Goal: Task Accomplishment & Management: Complete application form

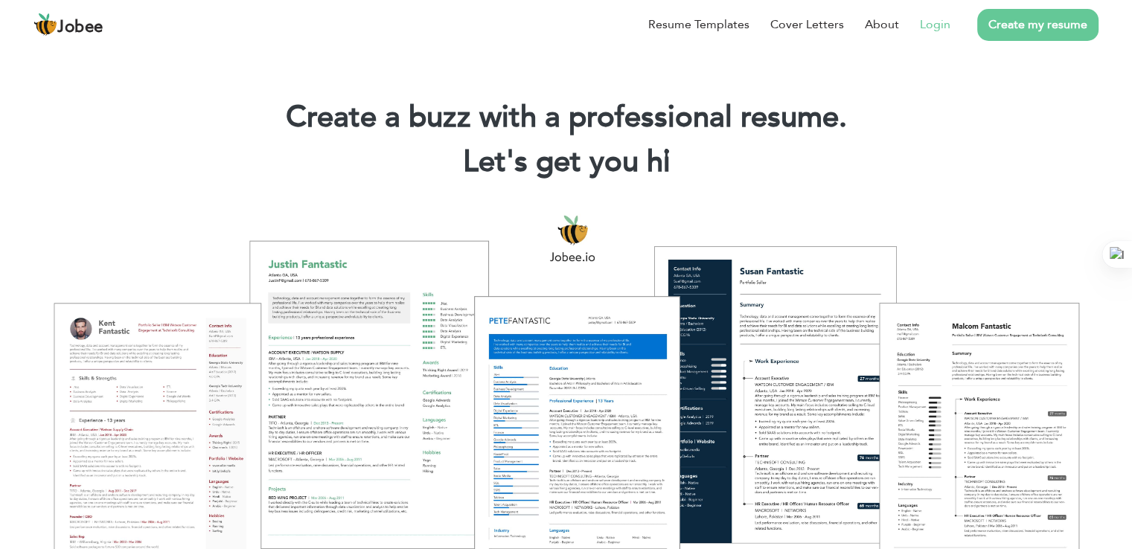
click at [933, 19] on link "Login" at bounding box center [935, 25] width 31 height 18
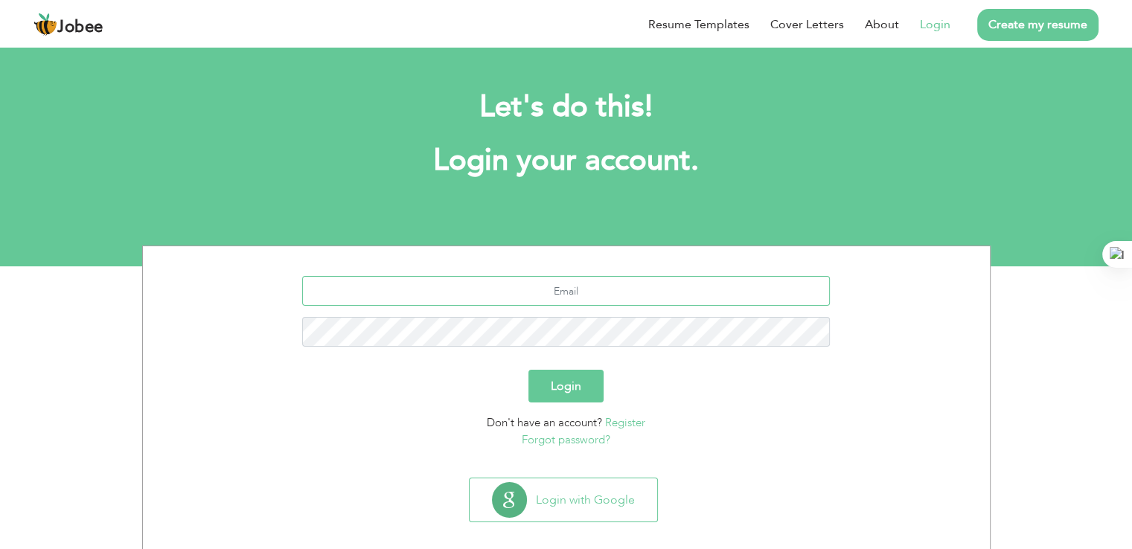
click at [610, 286] on input "text" at bounding box center [566, 291] width 528 height 30
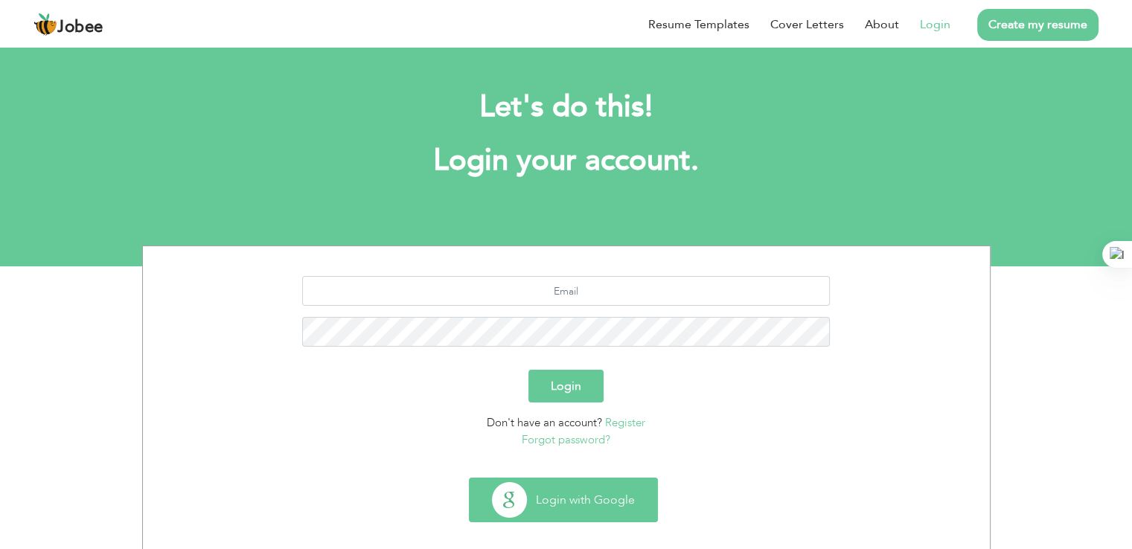
click at [583, 503] on button "Login with Google" at bounding box center [564, 499] width 188 height 43
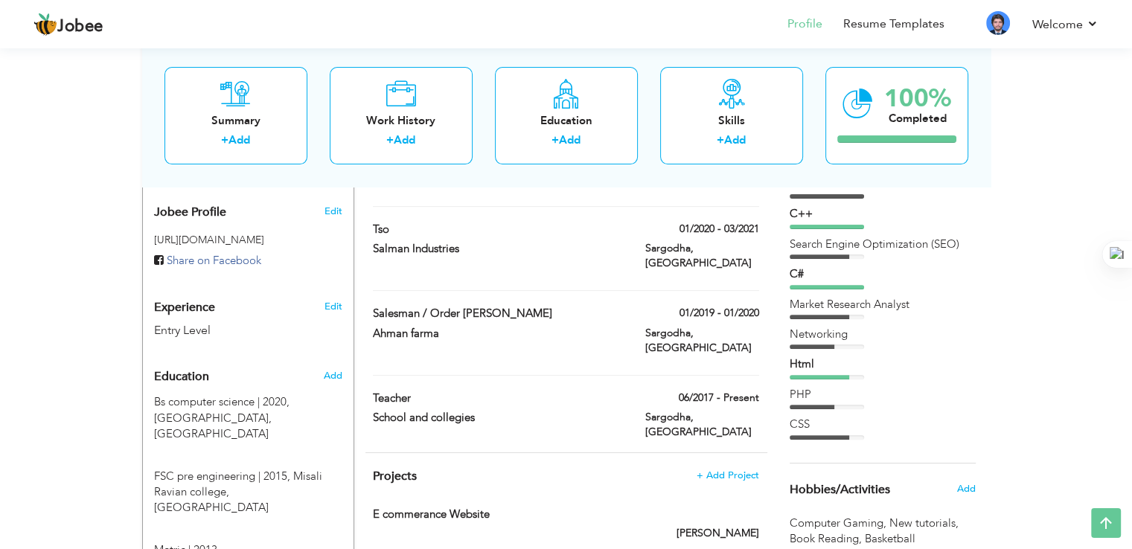
scroll to position [461, 0]
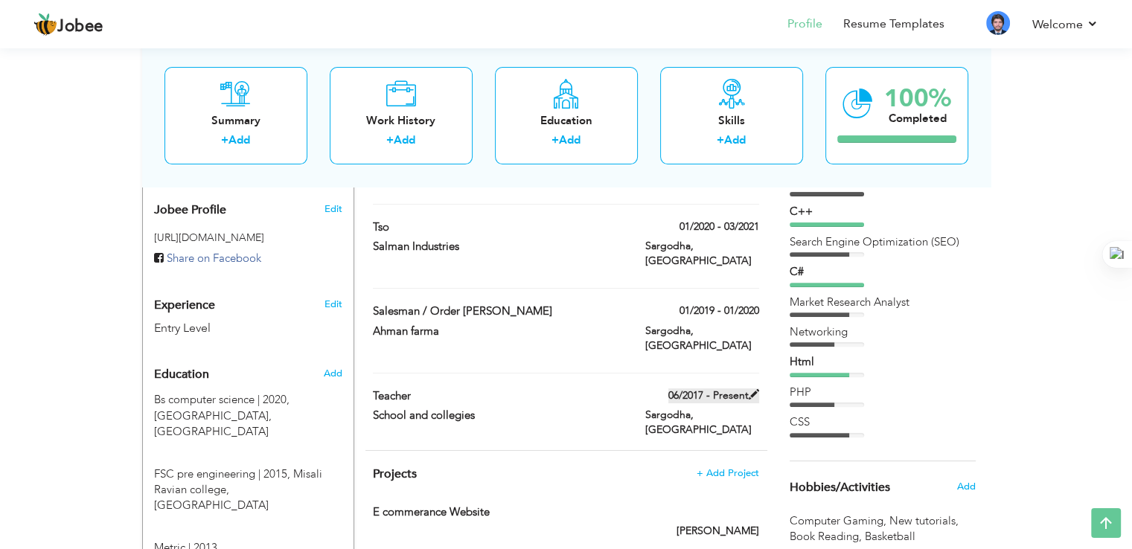
click at [752, 389] on span at bounding box center [754, 394] width 10 height 10
type input "Teacher"
type input "School and collegies"
type input "06/2017"
type input "Pakistan"
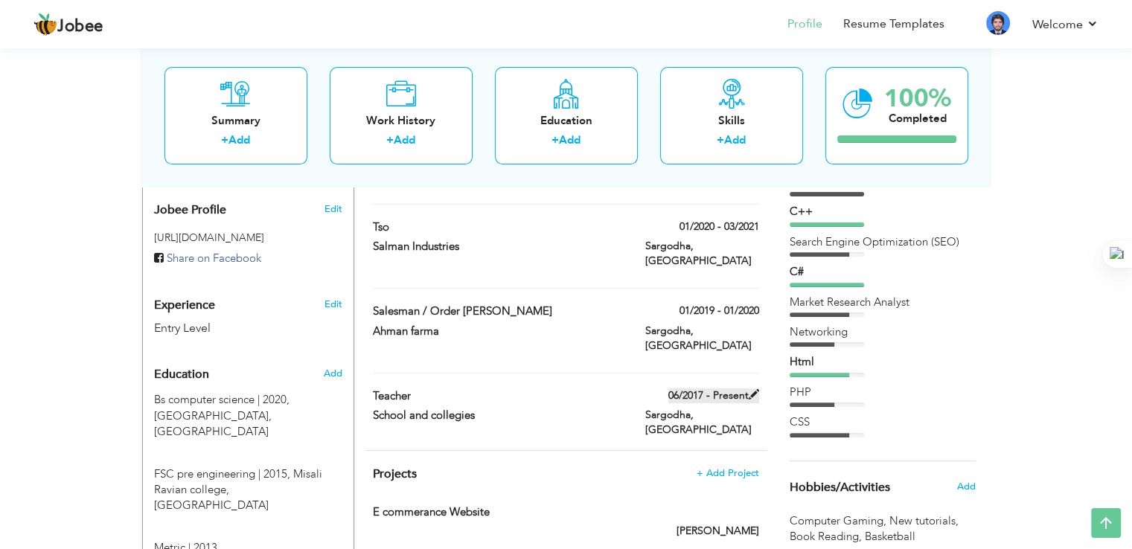
type input "Sargodha"
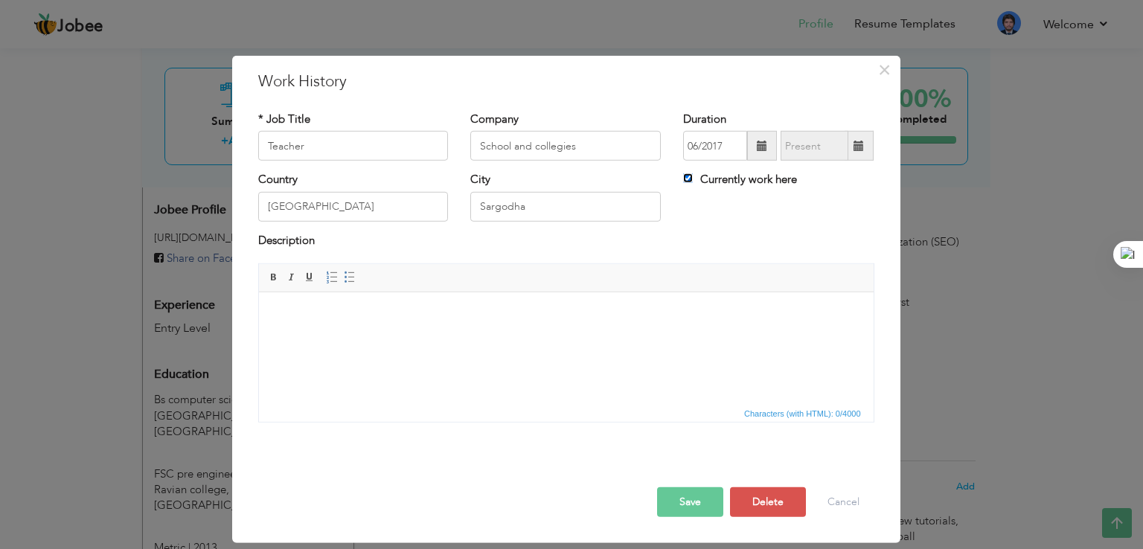
click at [687, 179] on input "Currently work here" at bounding box center [688, 178] width 10 height 10
checkbox input "false"
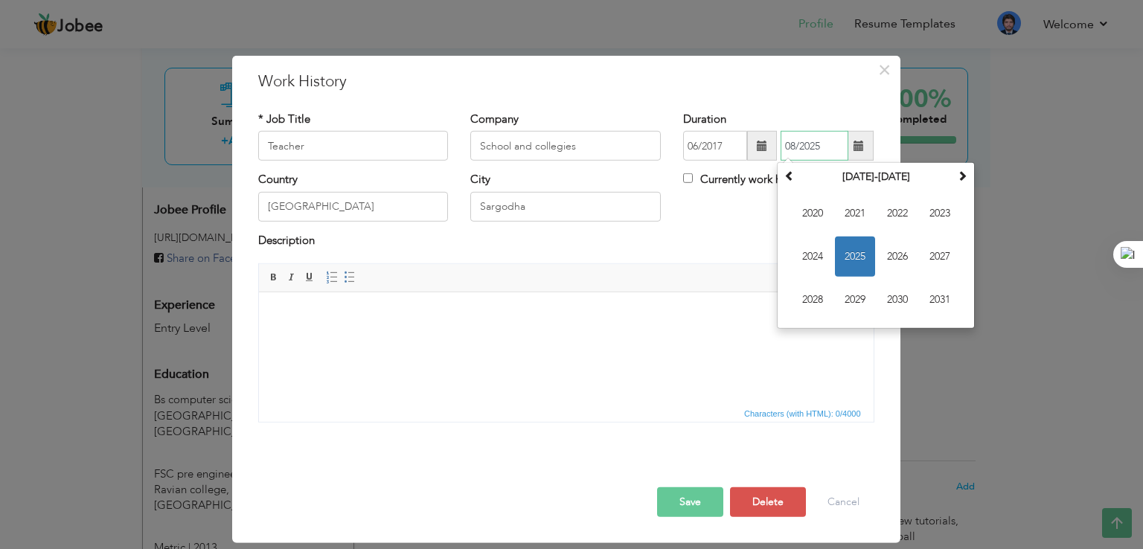
click at [801, 144] on input "08/2025" at bounding box center [815, 146] width 68 height 30
click at [860, 206] on span "2021" at bounding box center [855, 213] width 40 height 40
click at [900, 209] on span "Mar" at bounding box center [897, 213] width 40 height 40
type input "03/2021"
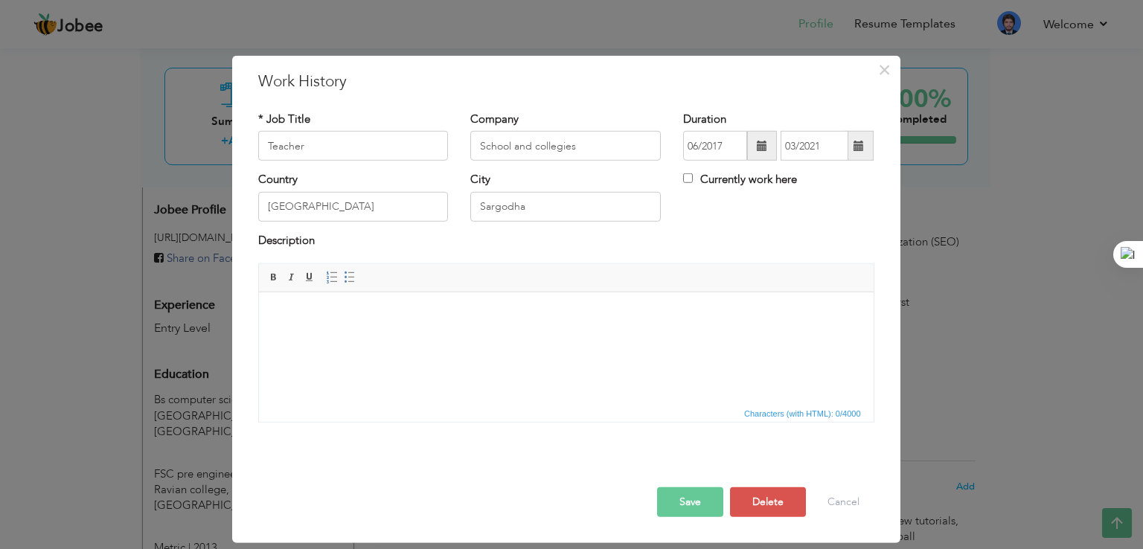
click at [679, 497] on button "Save" at bounding box center [690, 502] width 66 height 30
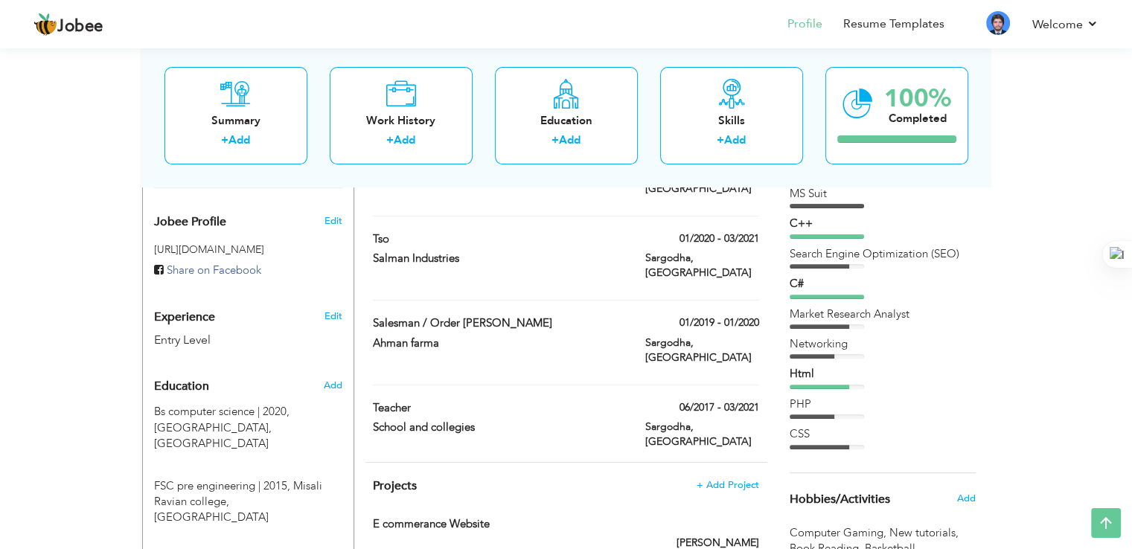
scroll to position [449, 0]
click at [757, 402] on span at bounding box center [754, 407] width 10 height 10
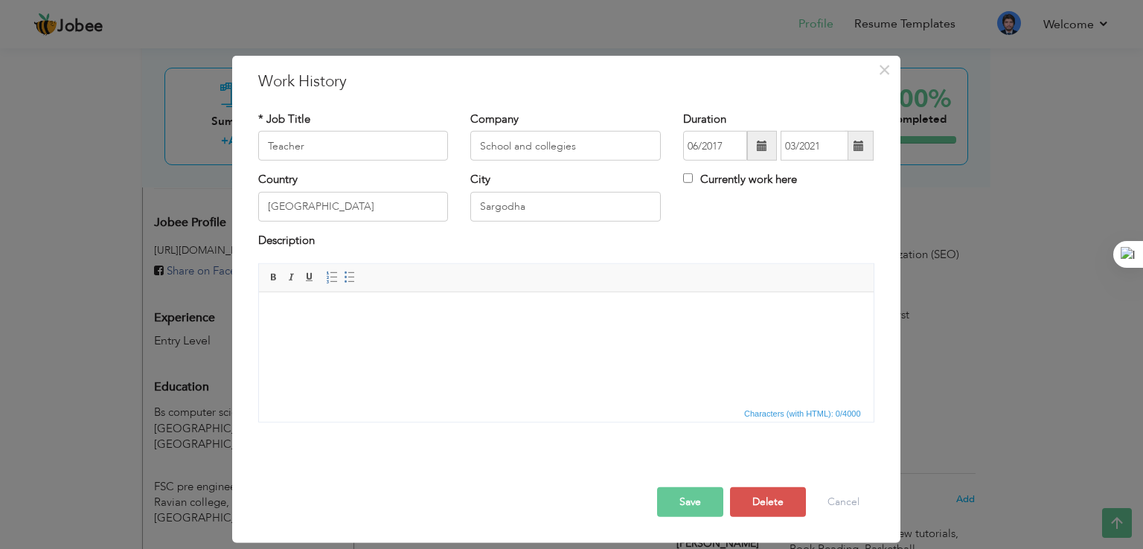
click at [859, 141] on span at bounding box center [859, 146] width 10 height 10
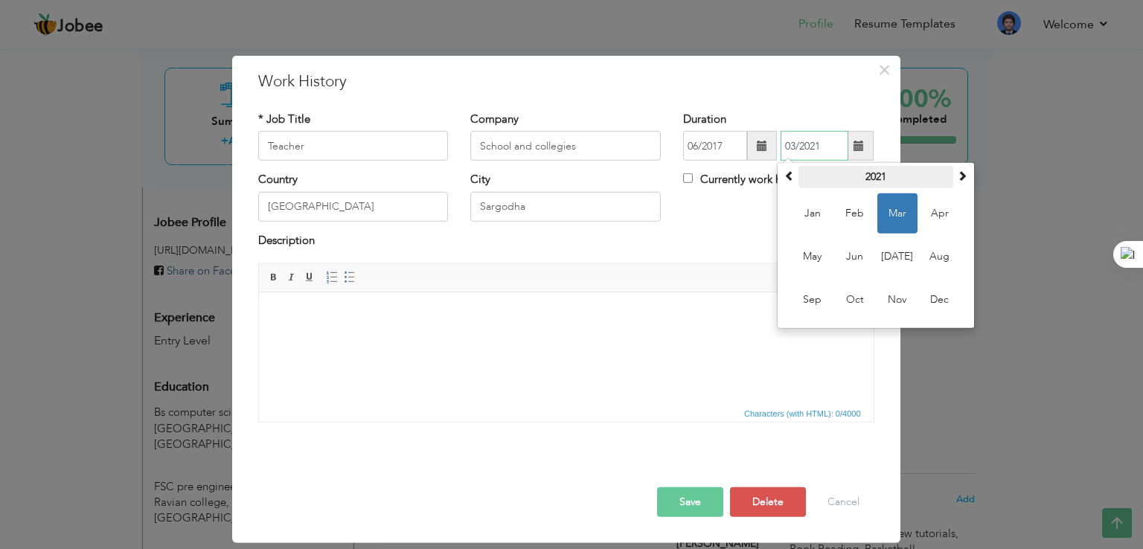
click at [887, 178] on th "2021" at bounding box center [875, 177] width 155 height 22
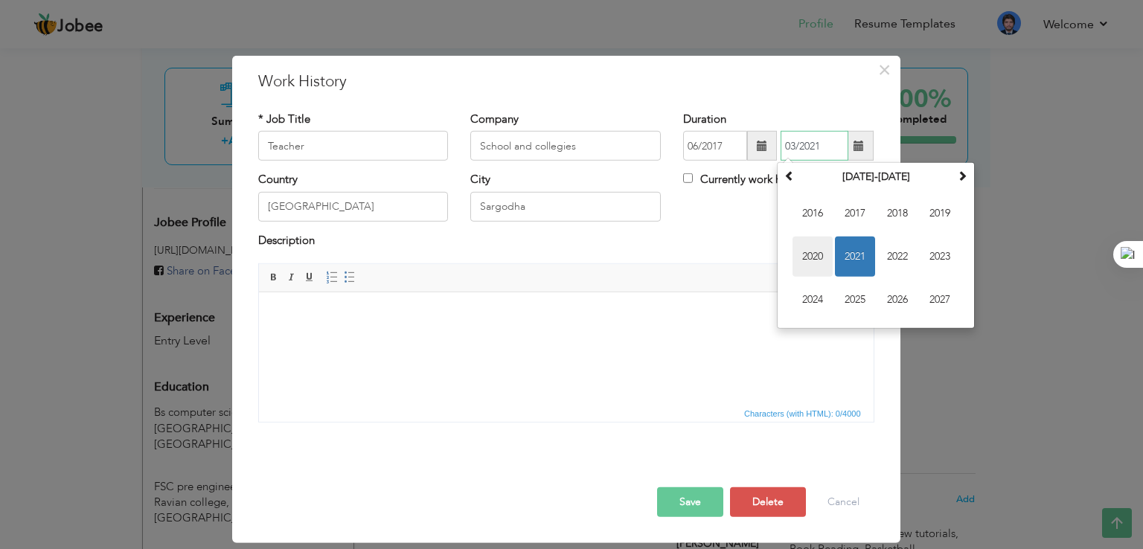
click at [824, 265] on span "2020" at bounding box center [813, 257] width 40 height 40
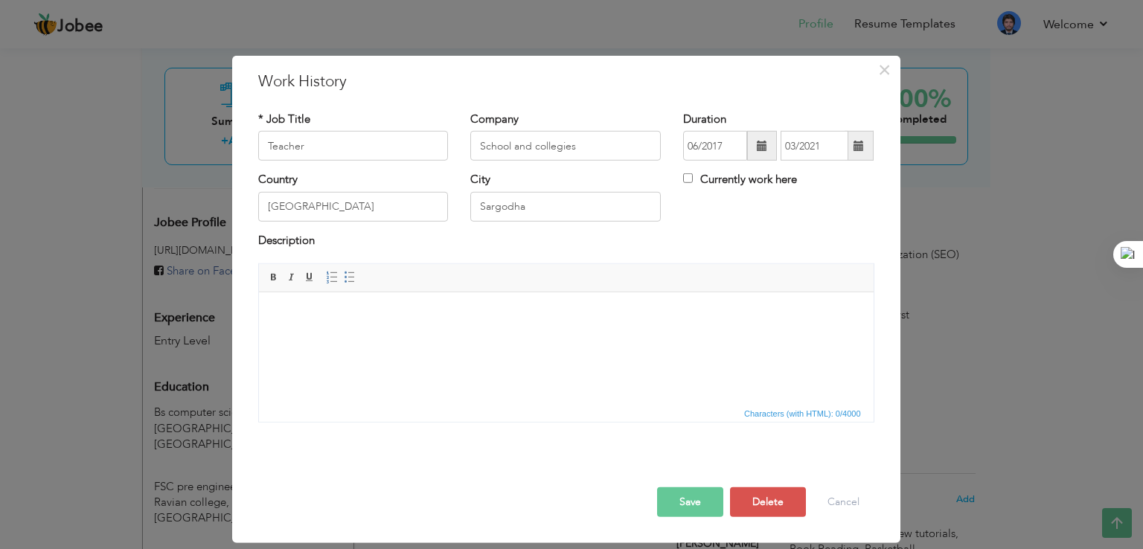
click at [691, 502] on button "Save" at bounding box center [690, 502] width 66 height 30
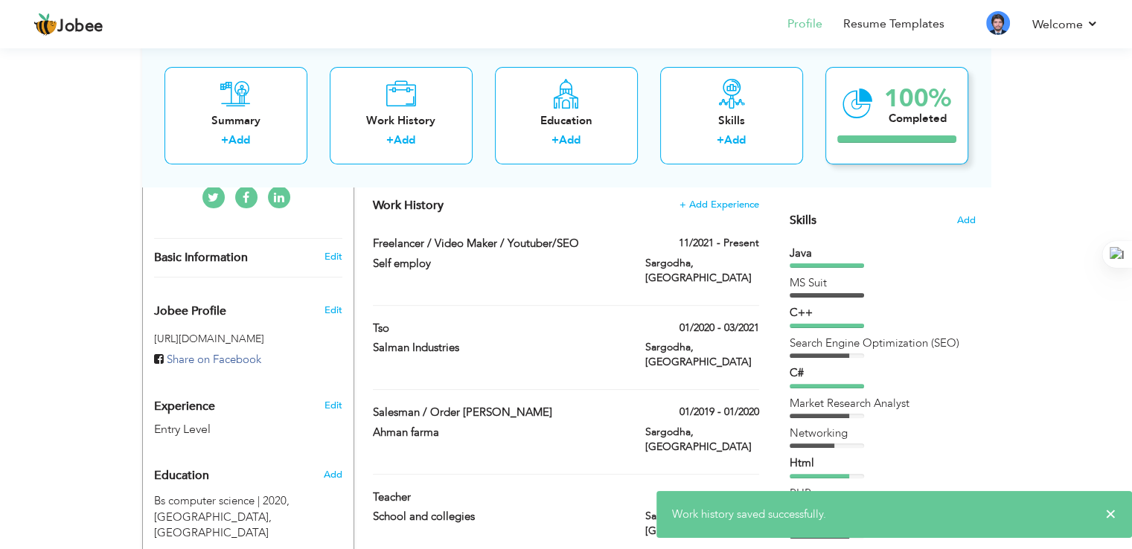
scroll to position [358, 0]
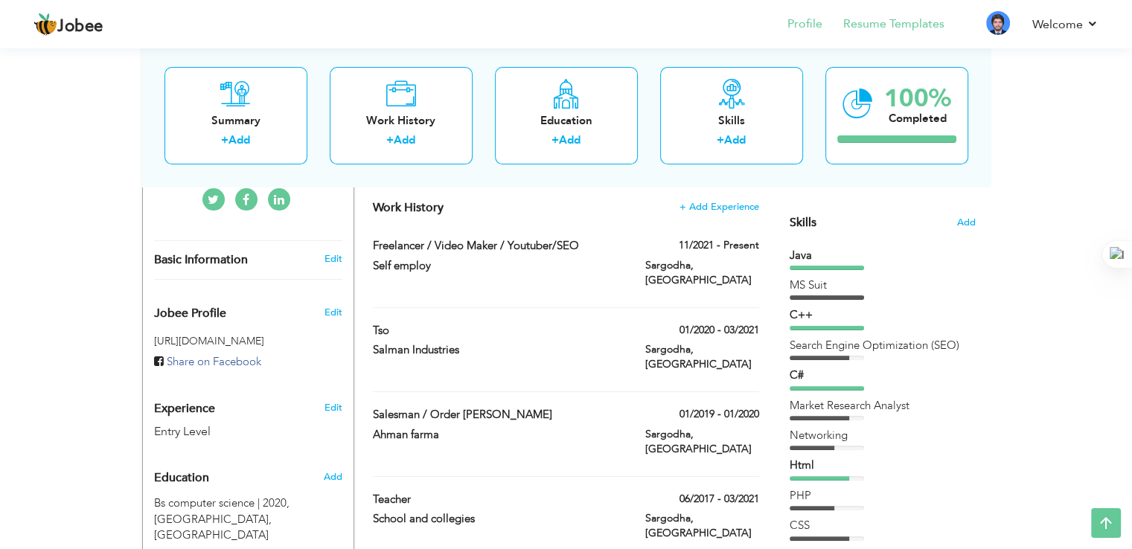
click at [885, 14] on li "Resume Templates" at bounding box center [883, 25] width 122 height 40
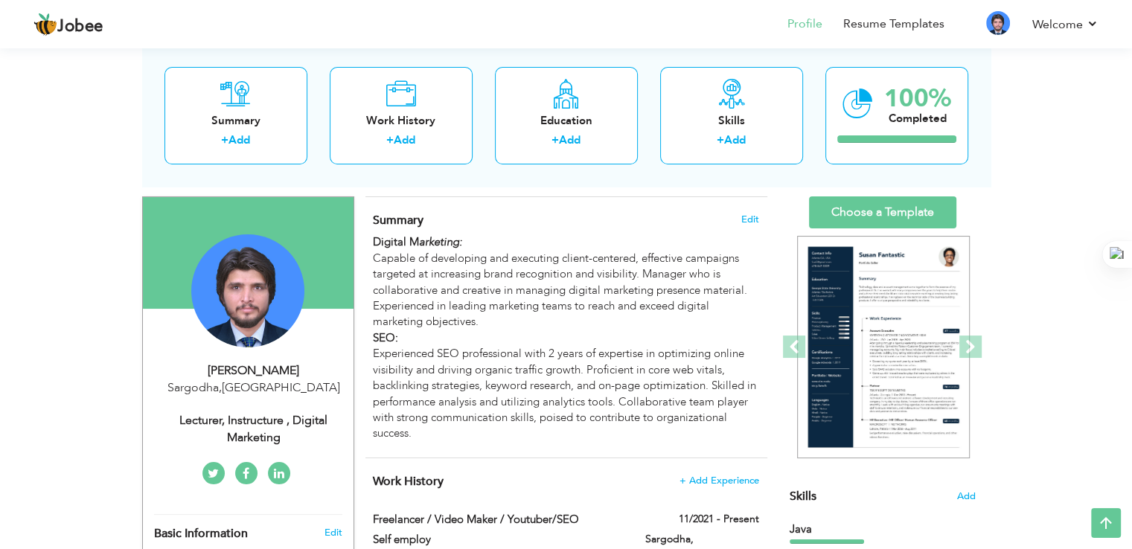
scroll to position [82, 0]
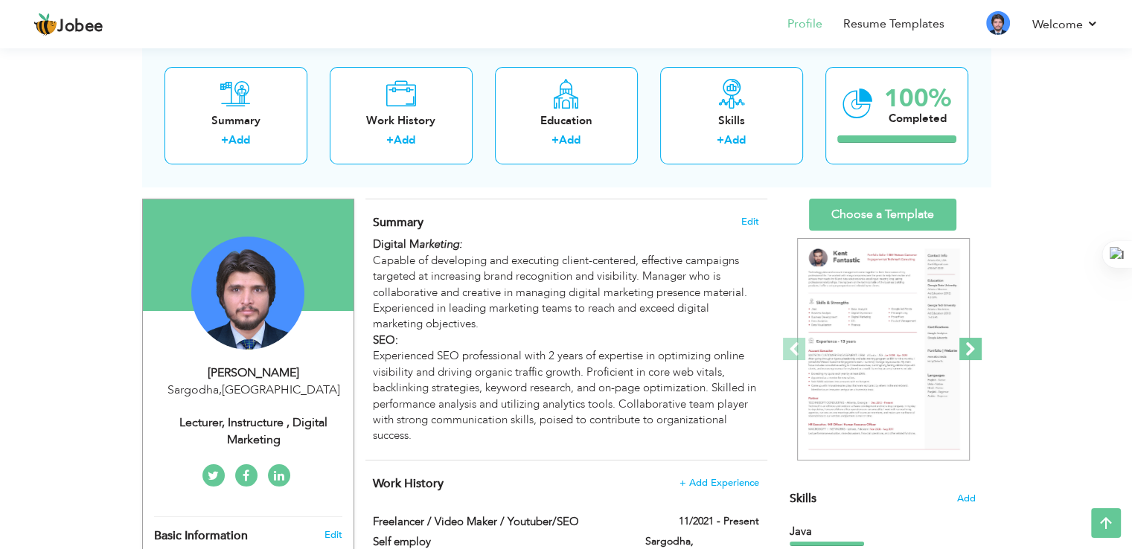
click at [973, 346] on span at bounding box center [970, 349] width 22 height 22
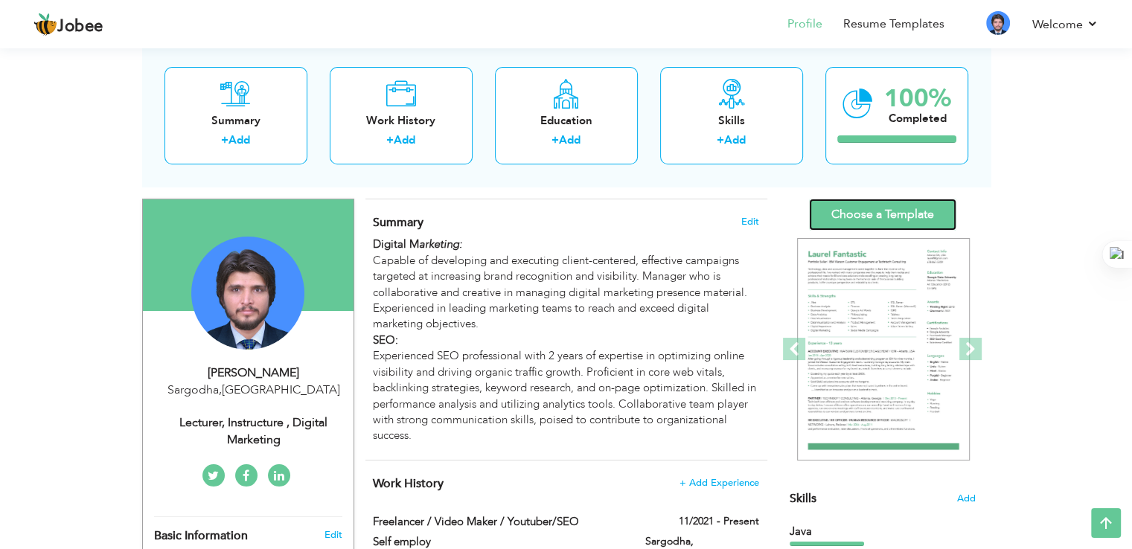
click at [892, 225] on link "Choose a Template" at bounding box center [882, 215] width 147 height 32
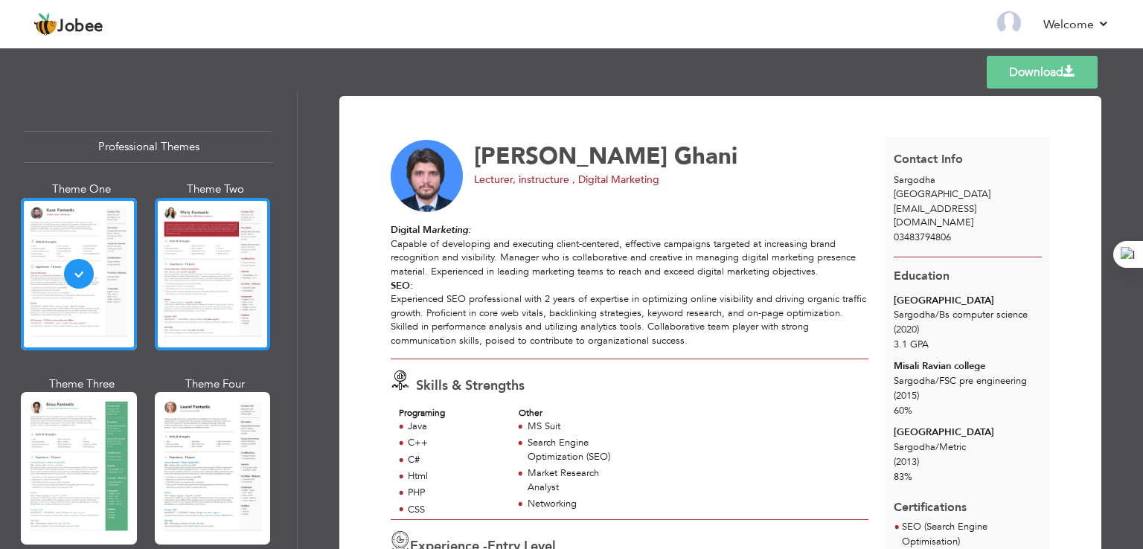
click at [208, 287] on div at bounding box center [213, 274] width 116 height 153
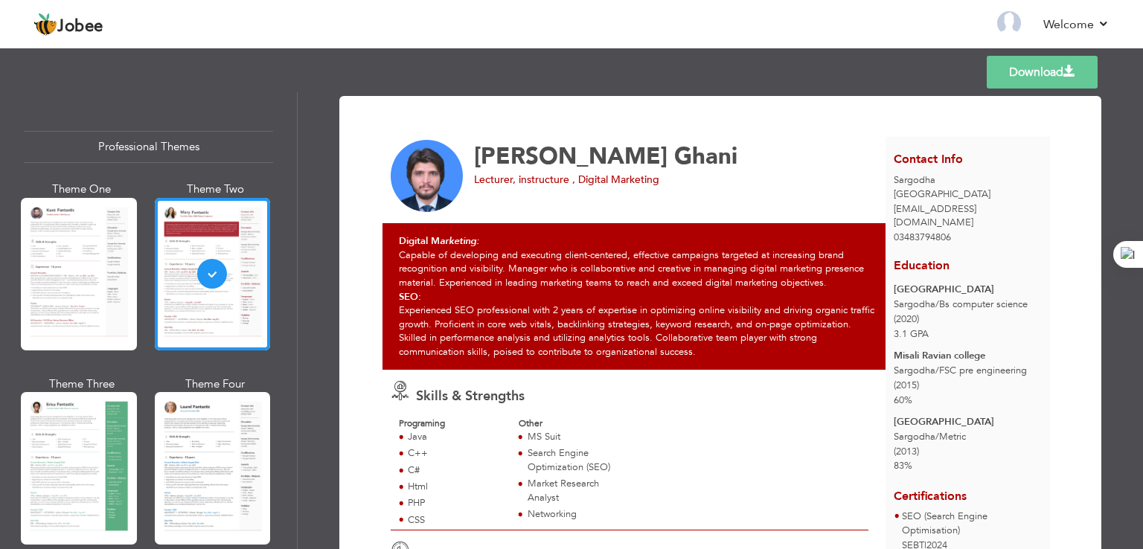
click at [1039, 68] on link "Download" at bounding box center [1042, 72] width 111 height 33
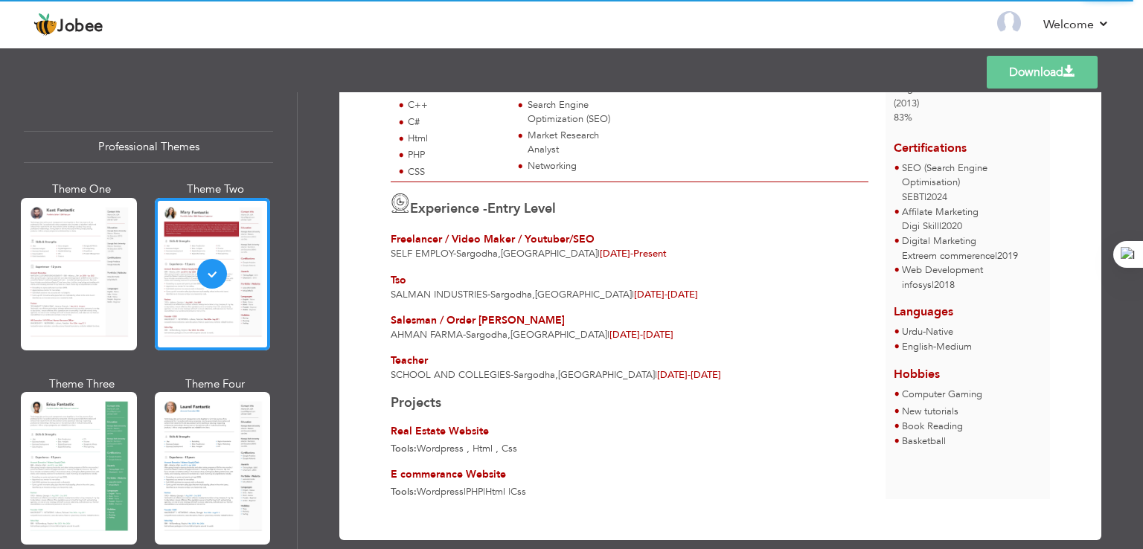
scroll to position [368, 0]
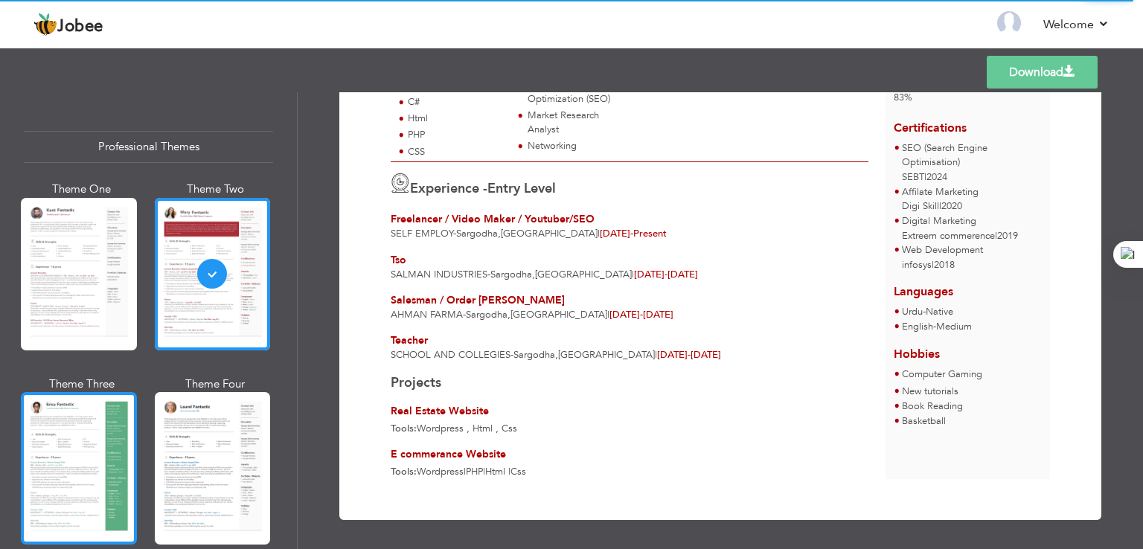
click at [71, 487] on div at bounding box center [79, 468] width 116 height 153
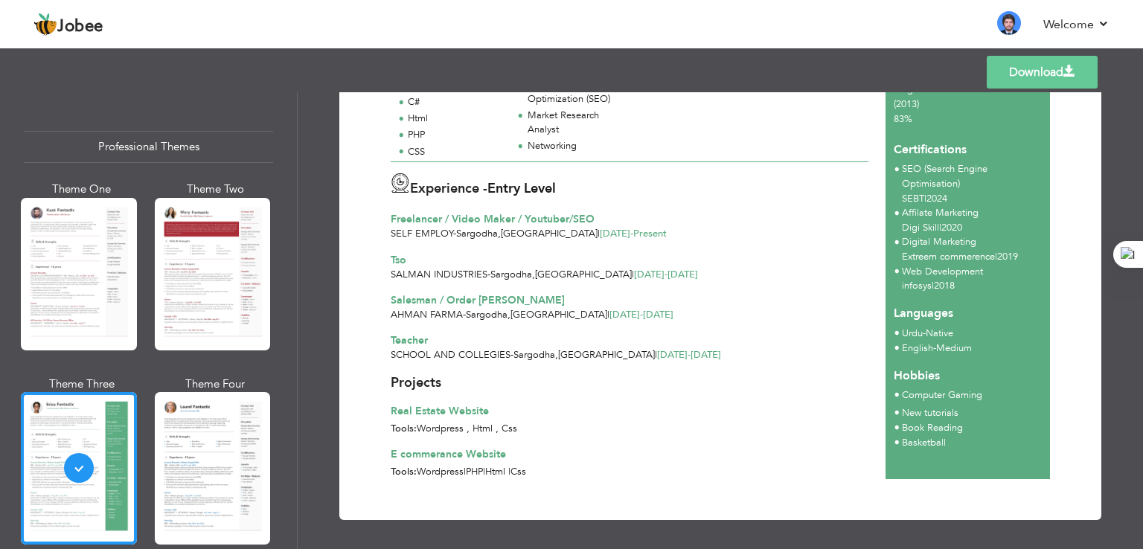
scroll to position [0, 0]
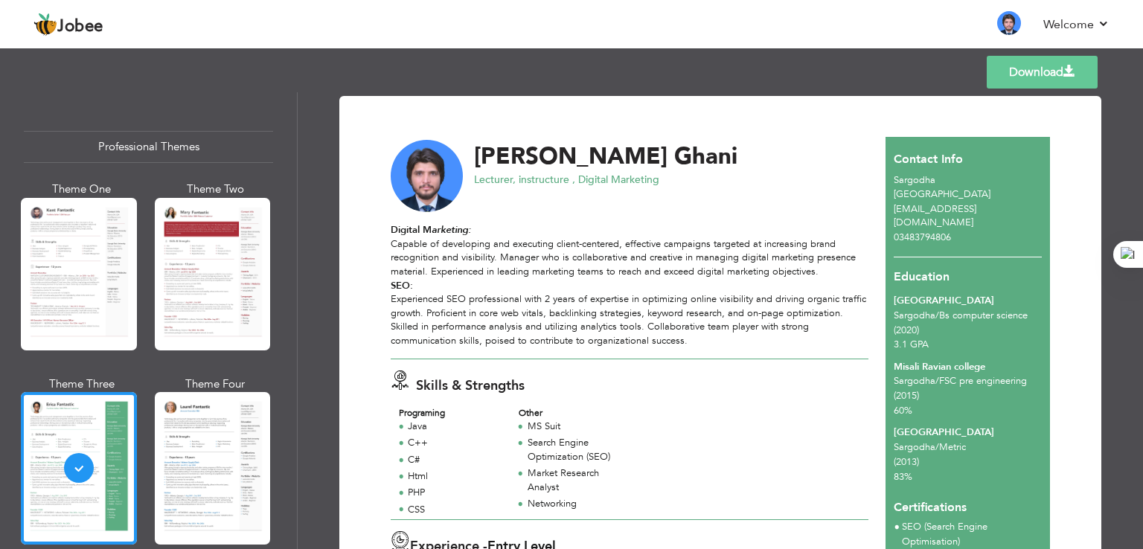
click at [1025, 74] on link "Download" at bounding box center [1042, 72] width 111 height 33
